Goal: Transaction & Acquisition: Purchase product/service

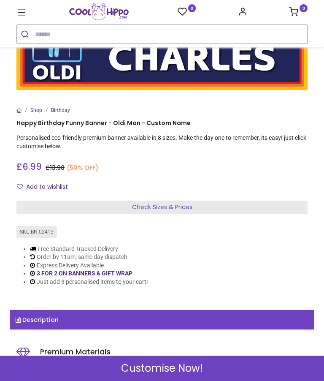
scroll to position [52, 0]
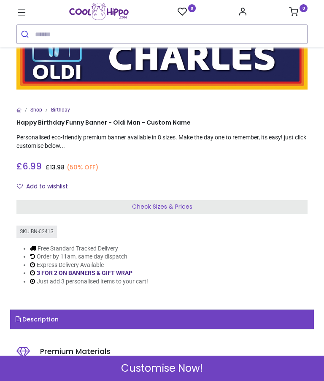
click at [175, 314] on link "Description" at bounding box center [162, 318] width 304 height 19
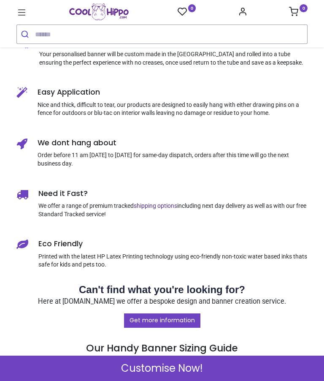
scroll to position [439, 0]
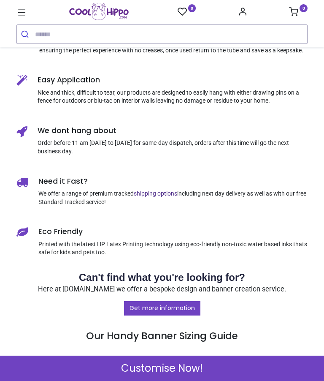
click at [172, 374] on span "Customise Now!" at bounding box center [162, 368] width 82 height 14
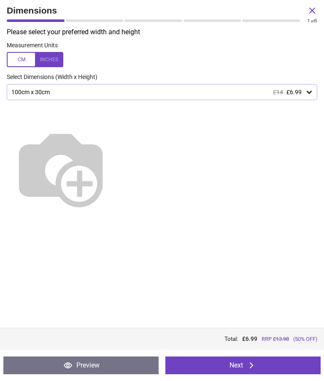
click at [233, 365] on button "Next" at bounding box center [242, 365] width 155 height 18
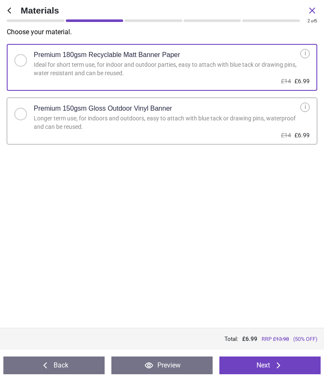
click at [27, 116] on div at bounding box center [23, 112] width 19 height 18
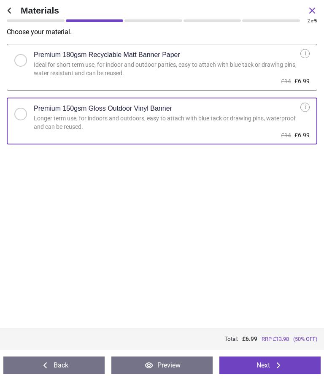
click at [265, 364] on button "Next" at bounding box center [269, 365] width 101 height 18
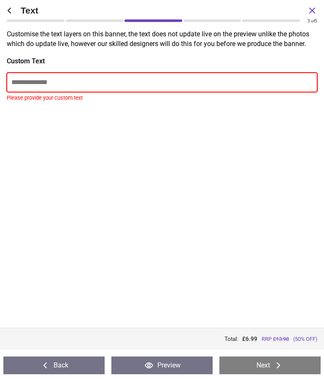
click at [95, 92] on input "text" at bounding box center [162, 82] width 311 height 19
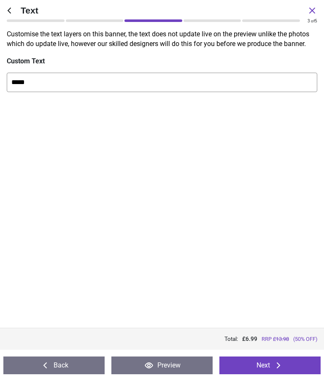
type input "*****"
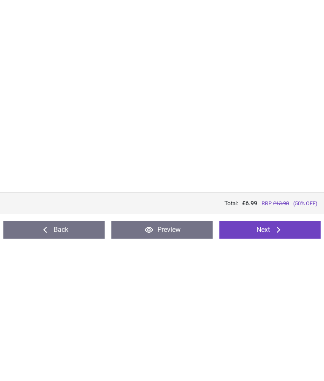
click at [273, 356] on button "Next" at bounding box center [269, 365] width 101 height 18
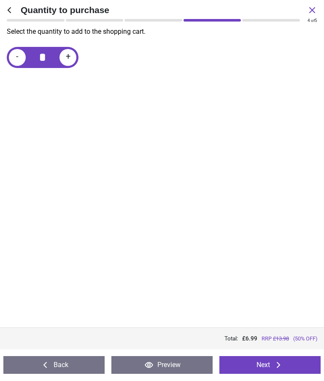
click at [71, 59] on div "+" at bounding box center [68, 57] width 17 height 17
click at [67, 61] on span "+" at bounding box center [68, 57] width 5 height 11
type input "*"
click at [261, 366] on button "Next" at bounding box center [269, 365] width 101 height 18
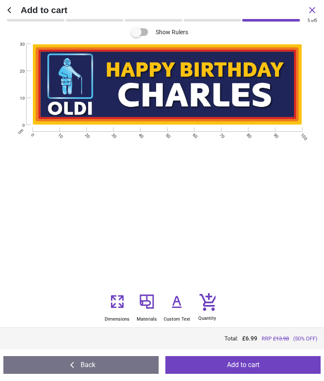
click at [179, 309] on icon at bounding box center [176, 302] width 17 height 20
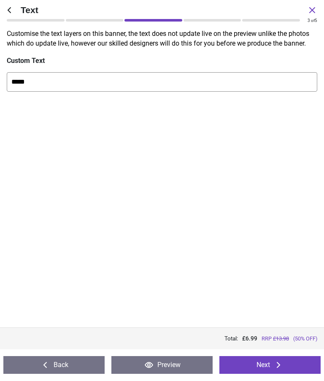
click at [168, 365] on button "Preview" at bounding box center [161, 365] width 101 height 18
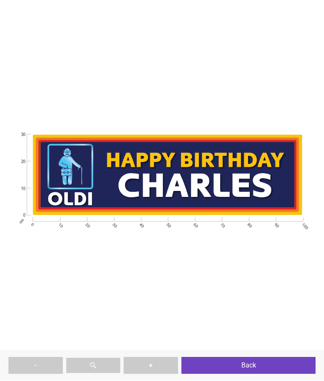
click at [235, 370] on button "Back" at bounding box center [248, 365] width 134 height 17
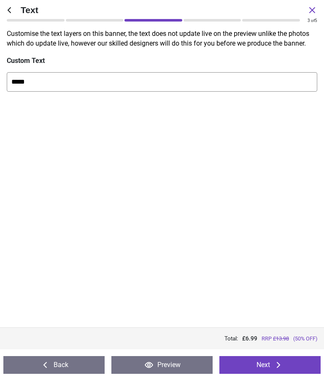
click at [257, 368] on button "Next" at bounding box center [269, 365] width 101 height 18
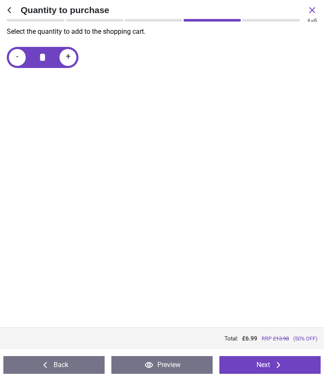
click at [252, 363] on button "Next" at bounding box center [269, 365] width 101 height 18
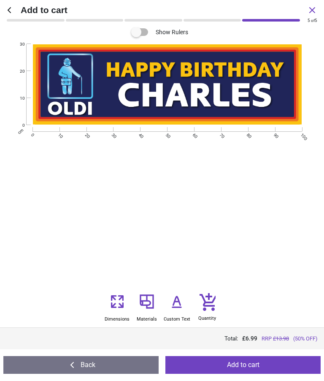
click at [236, 366] on button "Add to cart" at bounding box center [242, 365] width 155 height 18
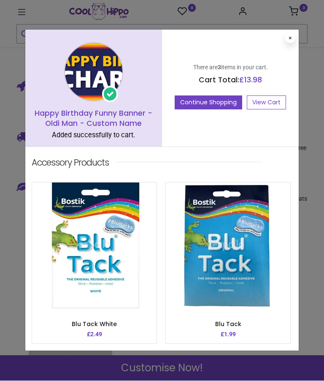
click at [286, 49] on div "There are 3 items in your cart. Cart Total: £ 13.98 Continue Shopping View Cart" at bounding box center [230, 88] width 137 height 117
click at [290, 43] on button at bounding box center [290, 38] width 10 height 10
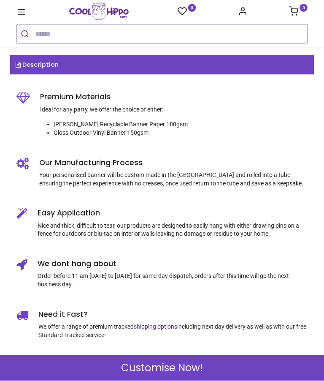
scroll to position [258, 0]
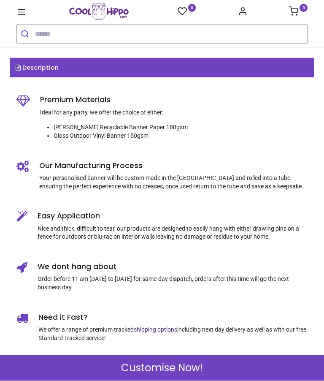
click at [26, 14] on icon at bounding box center [21, 12] width 11 height 11
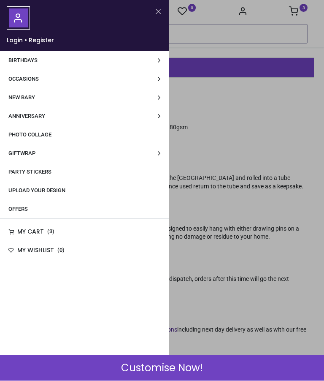
click at [34, 60] on span "Birthdays" at bounding box center [22, 60] width 29 height 6
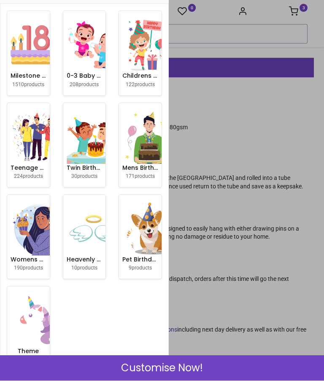
scroll to position [66, 0]
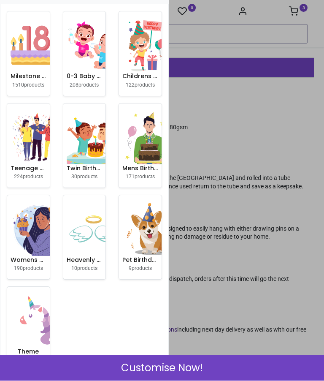
click at [144, 157] on img at bounding box center [149, 138] width 54 height 54
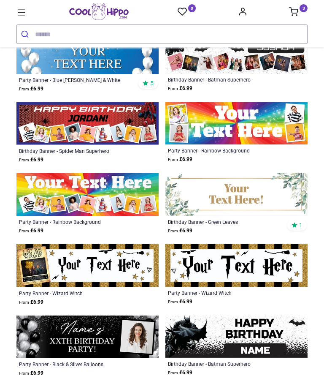
scroll to position [805, 0]
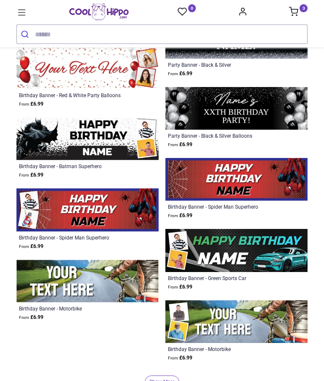
scroll to position [1626, 0]
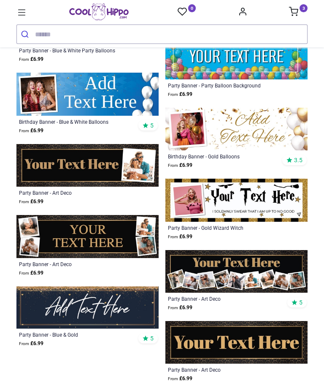
scroll to position [2394, 0]
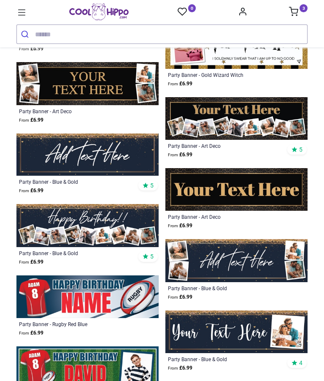
scroll to position [2530, 0]
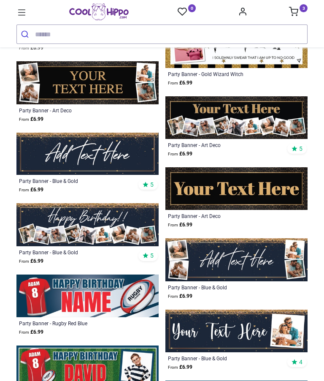
click at [21, 14] on icon at bounding box center [21, 12] width 11 height 11
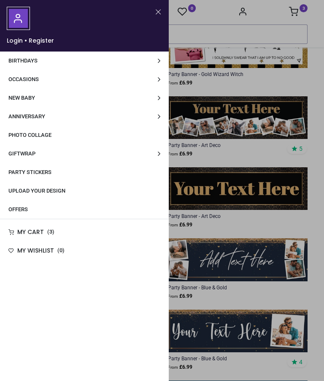
click at [34, 81] on span "Occasions" at bounding box center [23, 79] width 30 height 6
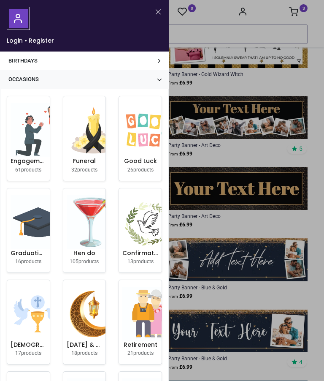
scroll to position [0, 0]
click at [301, 11] on div at bounding box center [162, 190] width 324 height 381
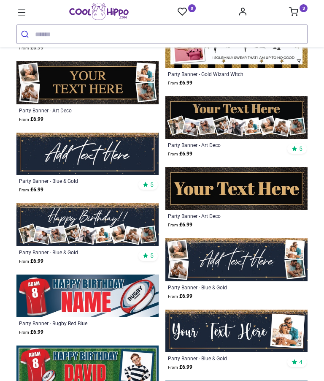
click at [300, 15] on link "3" at bounding box center [298, 12] width 19 height 7
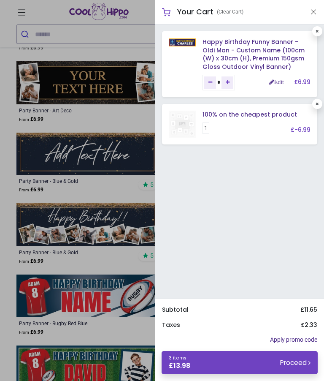
click at [252, 362] on link "3 items £ 13.98 Proceed" at bounding box center [240, 362] width 156 height 23
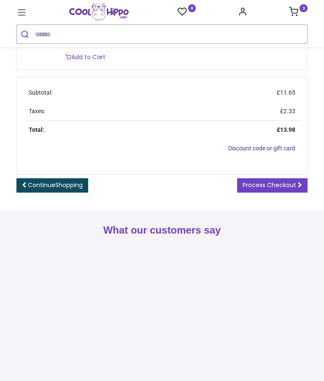
scroll to position [340, 0]
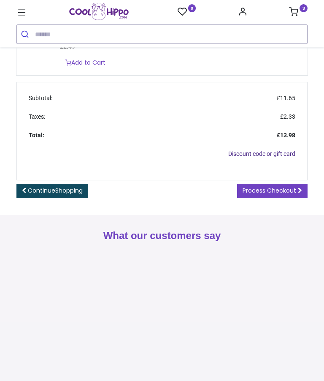
click at [273, 195] on span "Process Checkout" at bounding box center [270, 190] width 54 height 8
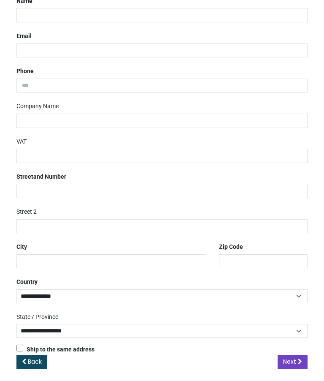
scroll to position [149, 0]
